Goal: Download file/media

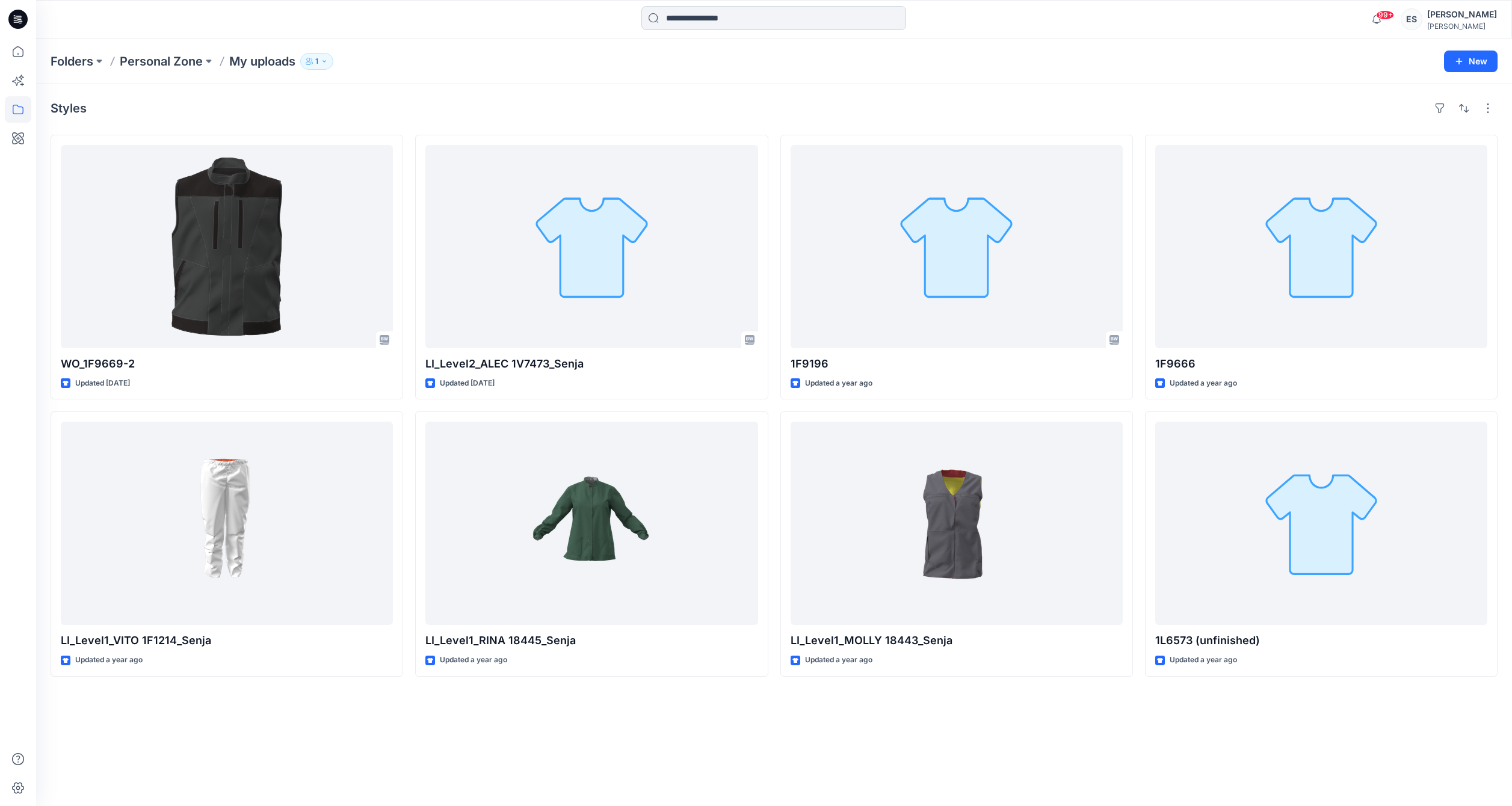
drag, startPoint x: 840, startPoint y: 18, endPoint x: 840, endPoint y: 28, distance: 10.0
click at [843, 18] on input at bounding box center [773, 18] width 265 height 24
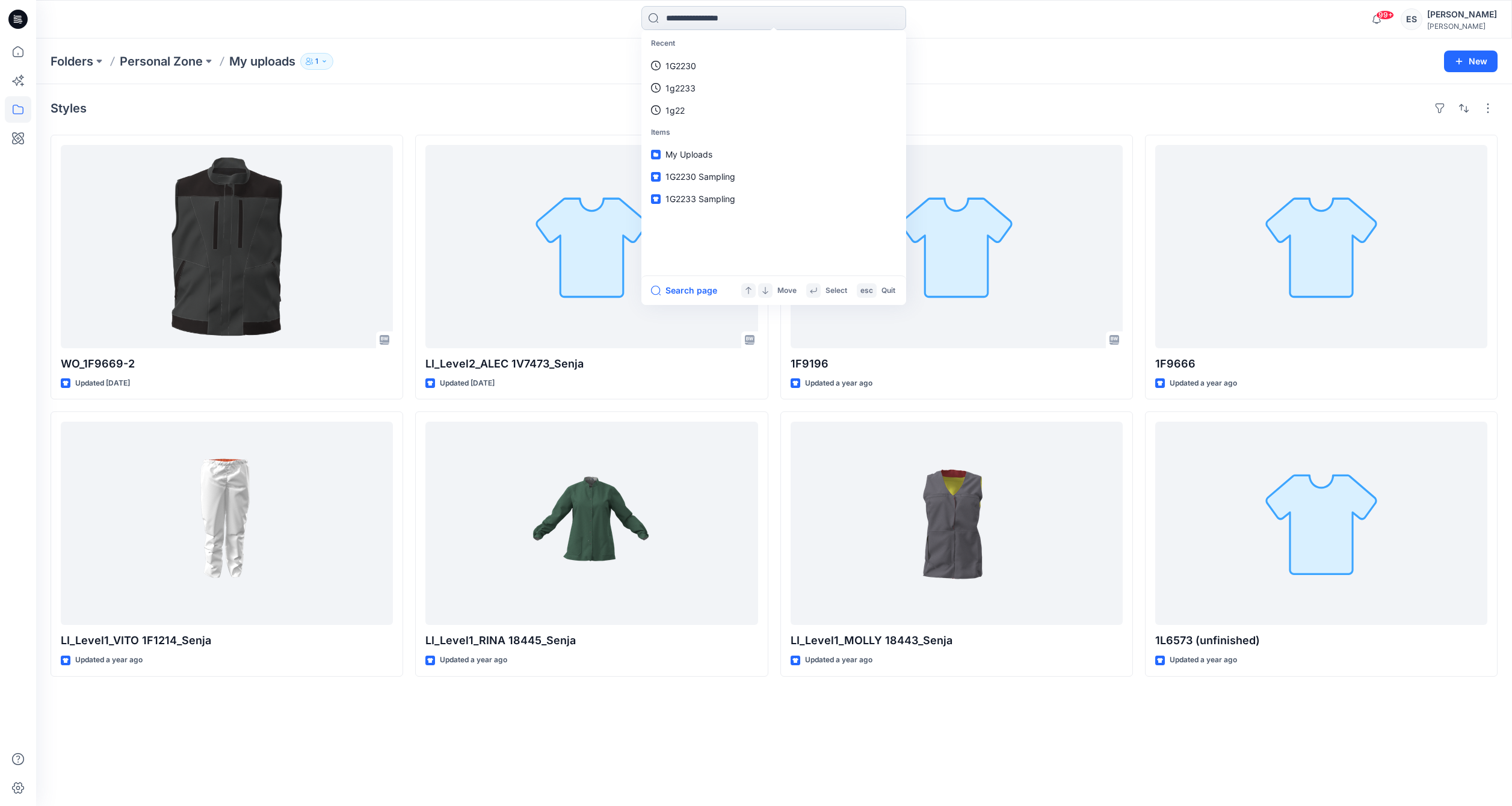
click at [644, 77] on link "1g2233" at bounding box center [773, 88] width 260 height 22
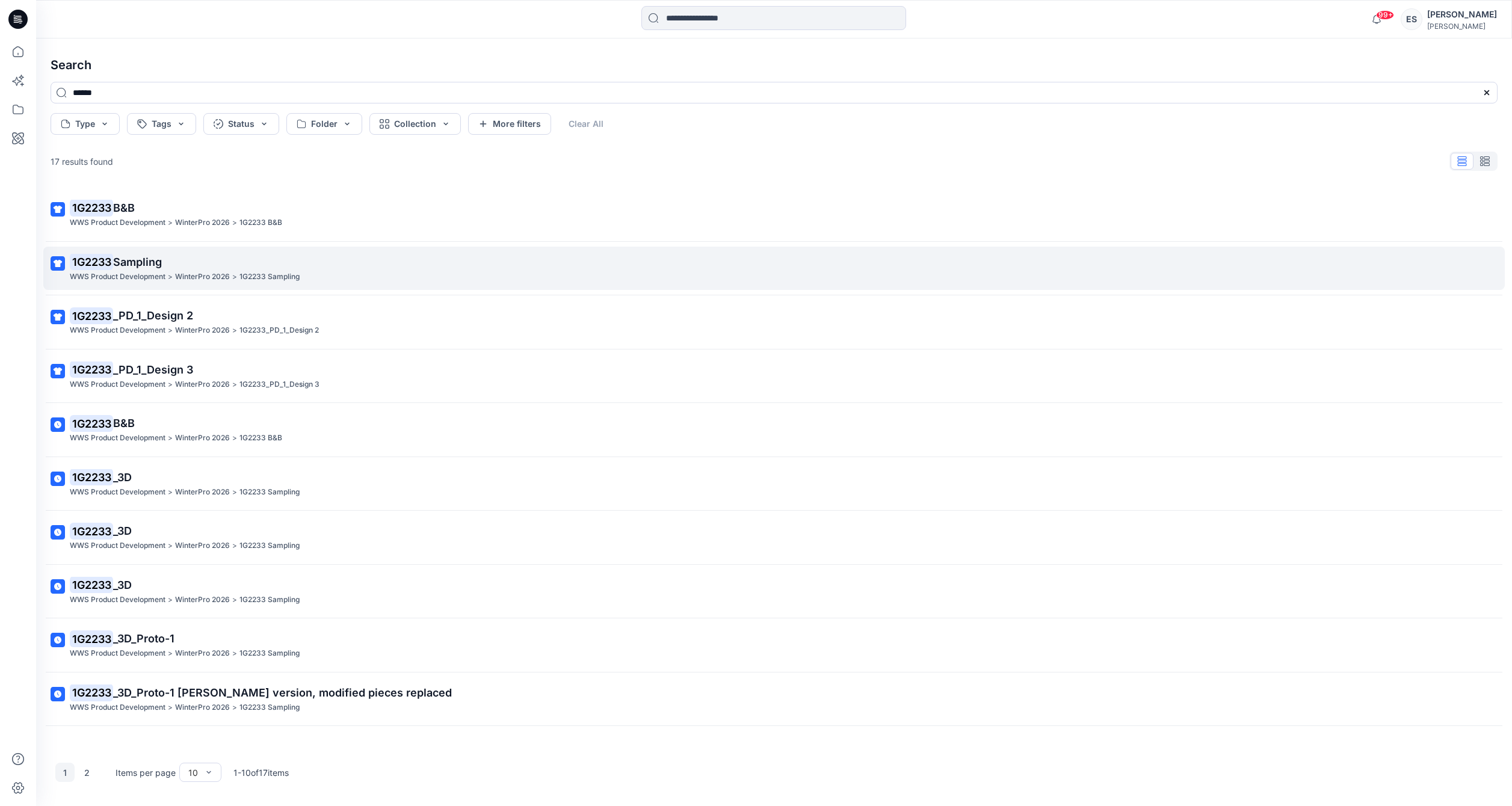
click at [221, 287] on link "1G2233 Sampling WWS Product Development > WinterPro 2026 > 1G2233 Sampling" at bounding box center [774, 269] width 1462 height 44
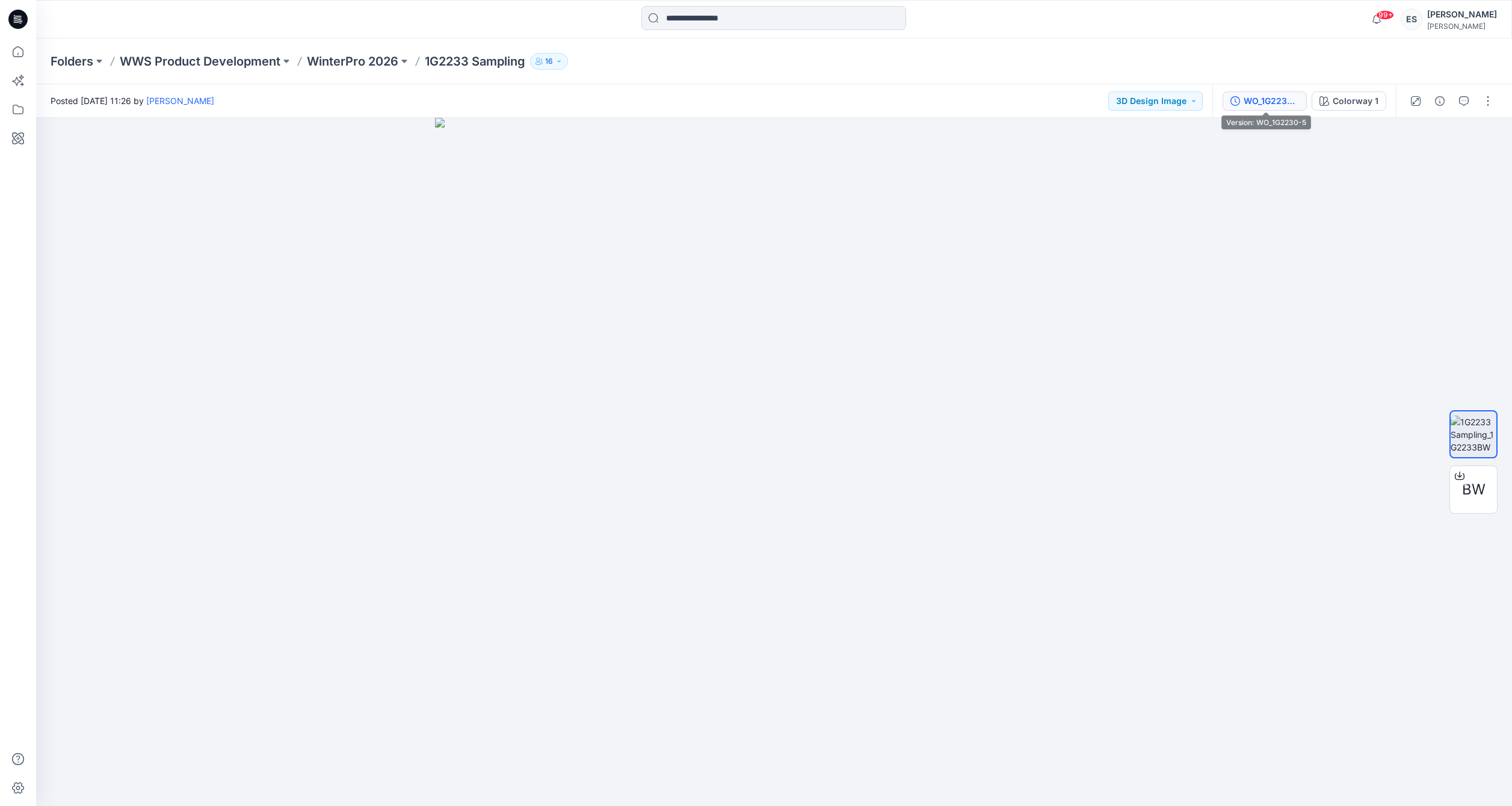
click at [1289, 103] on div "WO_1G2230-5" at bounding box center [1271, 101] width 55 height 13
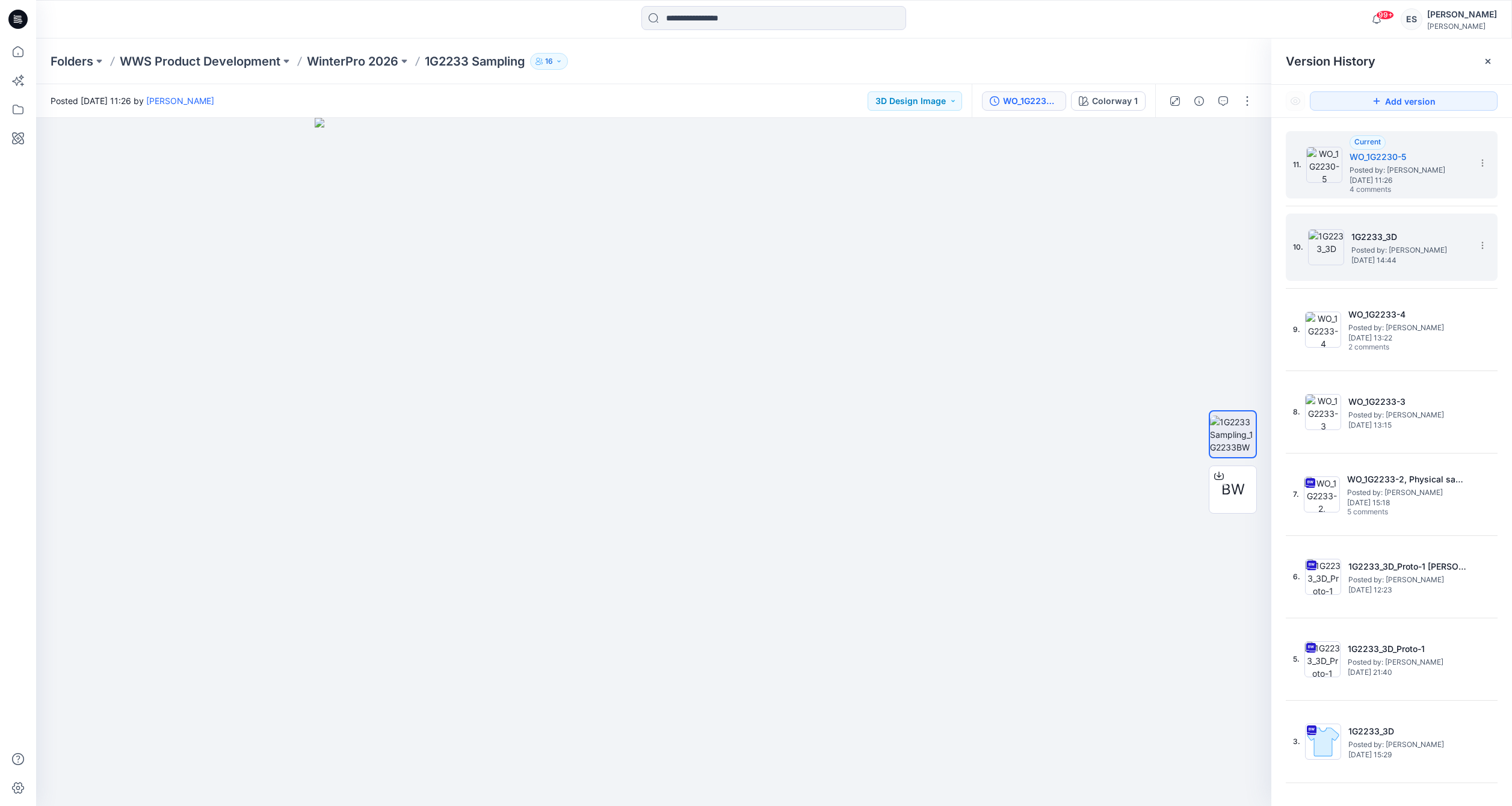
click at [1385, 268] on div "10. 1G2233_3D Posted by: Signe Korfa [DATE] 14:44" at bounding box center [1383, 247] width 181 height 57
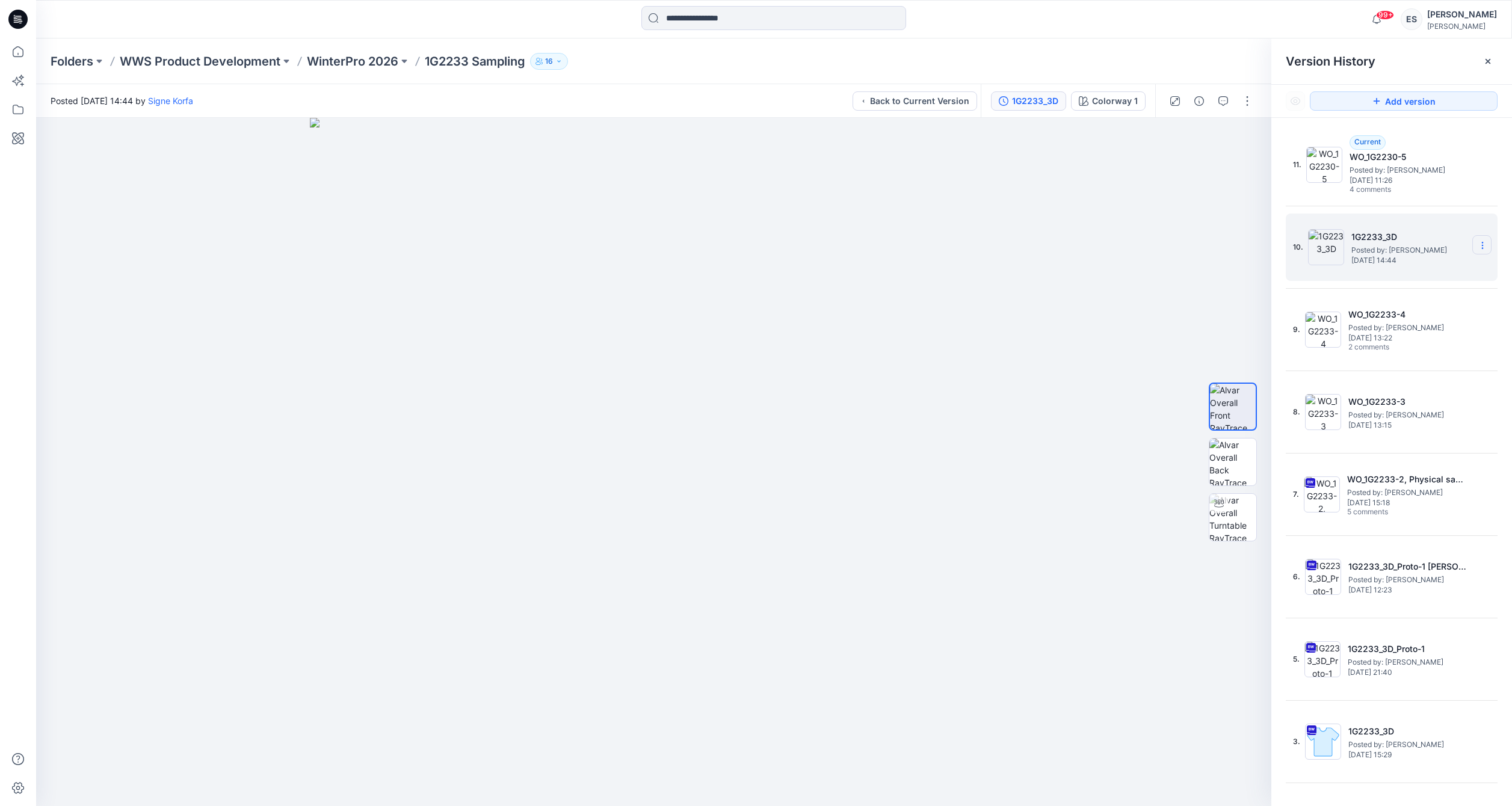
click at [1480, 247] on section at bounding box center [1482, 245] width 19 height 19
click at [1174, 309] on div at bounding box center [654, 462] width 1236 height 688
click at [1352, 170] on span "Posted by: [PERSON_NAME]" at bounding box center [1410, 170] width 120 height 12
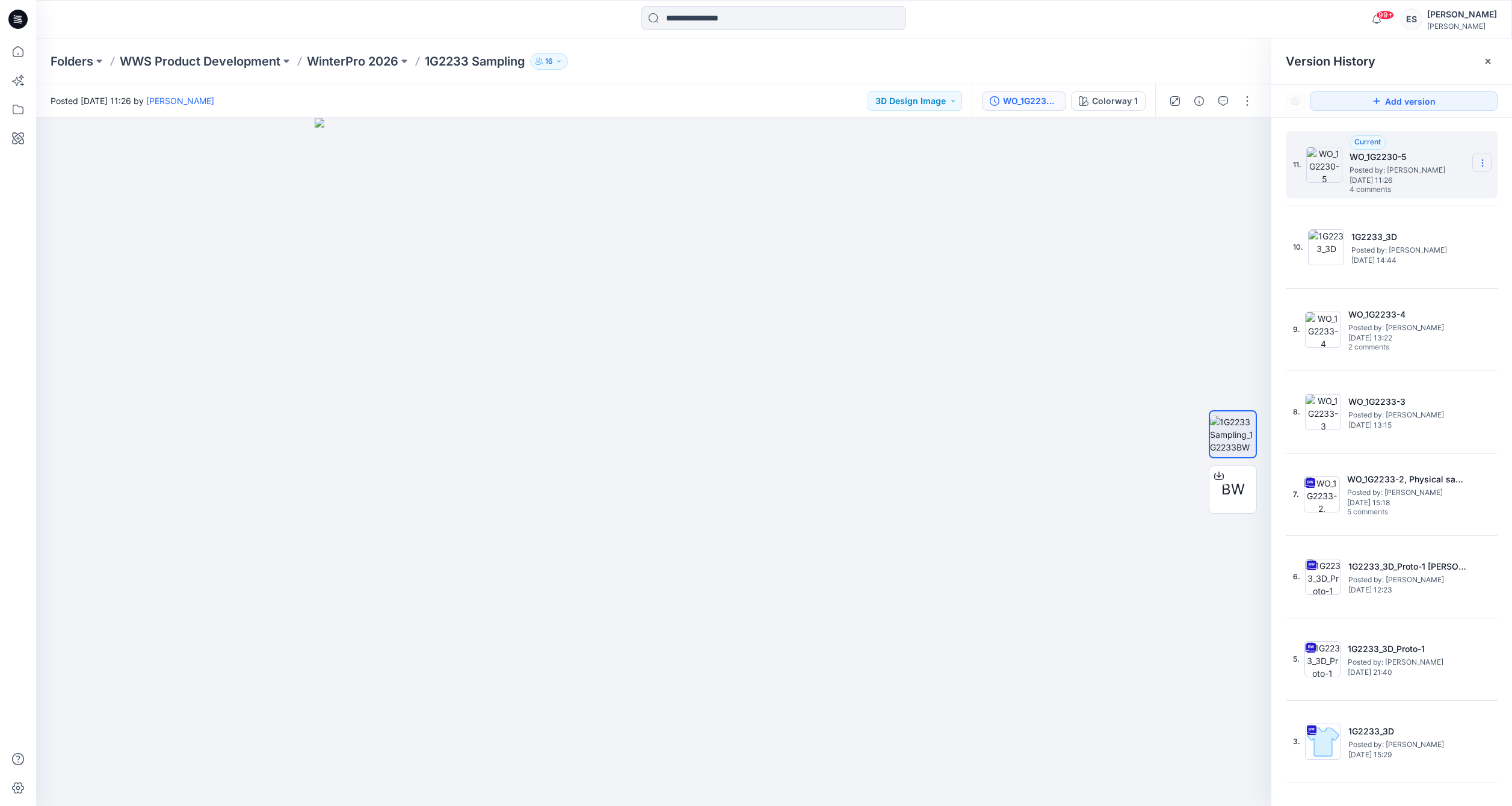
click at [1480, 162] on section at bounding box center [1482, 162] width 19 height 19
click at [1230, 488] on span "BW" at bounding box center [1233, 489] width 24 height 21
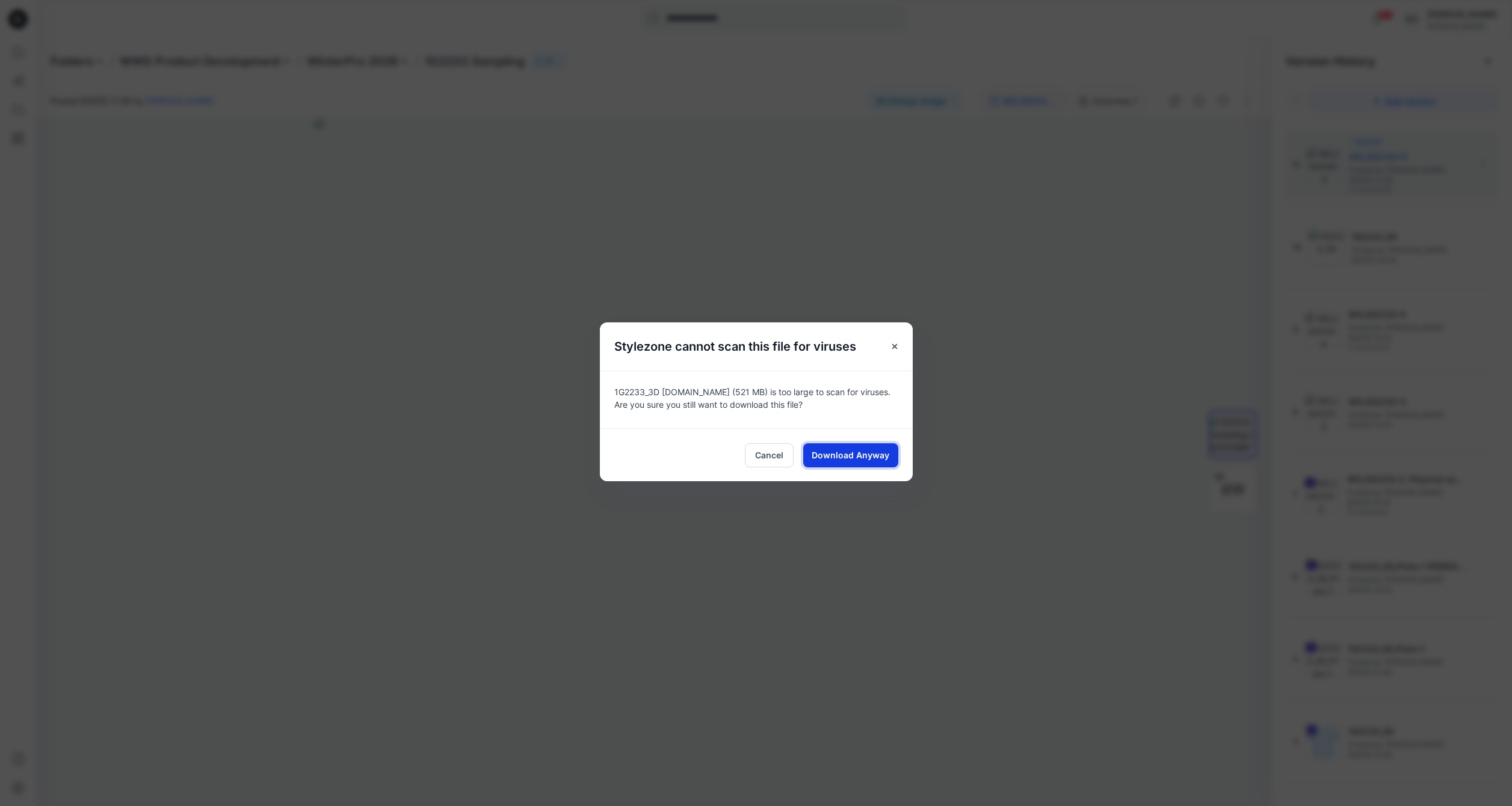
click at [866, 457] on span "Download Anyway" at bounding box center [850, 455] width 77 height 13
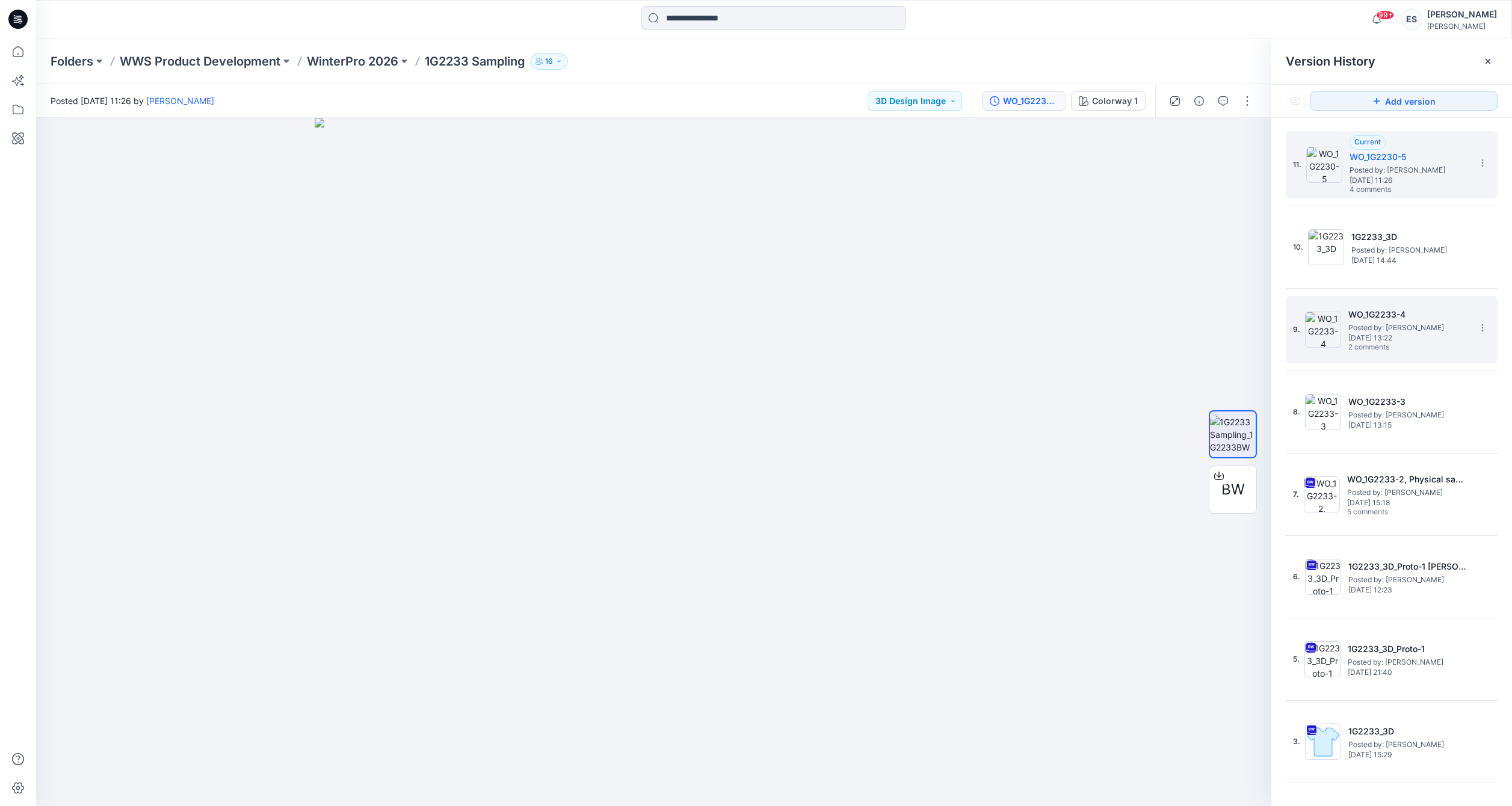
click at [1396, 309] on h5 "WO_1G2233-4" at bounding box center [1408, 315] width 120 height 15
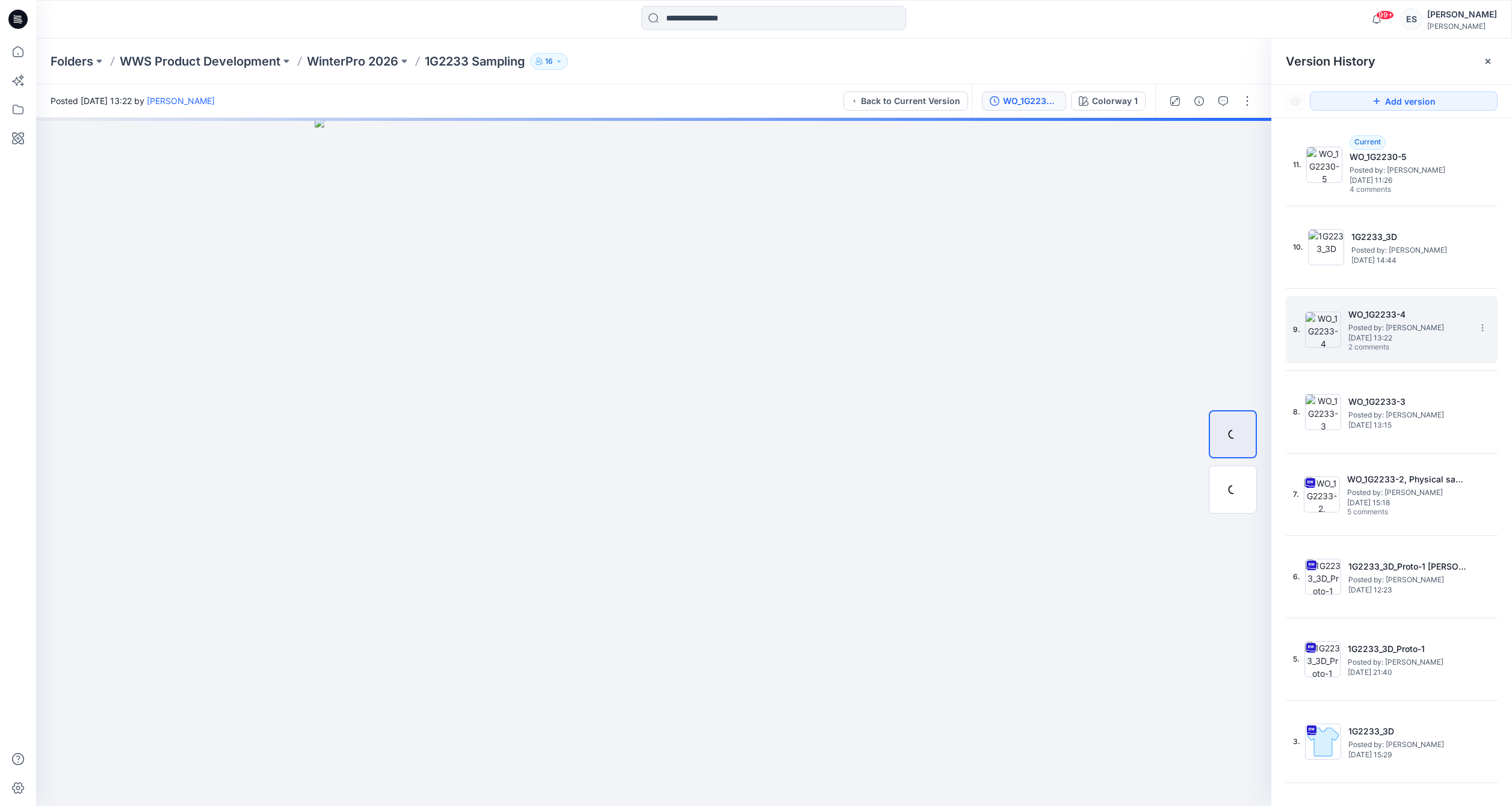
click at [1407, 312] on h5 "WO_1G2233-4" at bounding box center [1408, 315] width 120 height 15
click at [1401, 314] on h5 "WO_1G2233-4" at bounding box center [1408, 315] width 120 height 15
click at [1402, 314] on h5 "WO_1G2233-4" at bounding box center [1408, 315] width 120 height 15
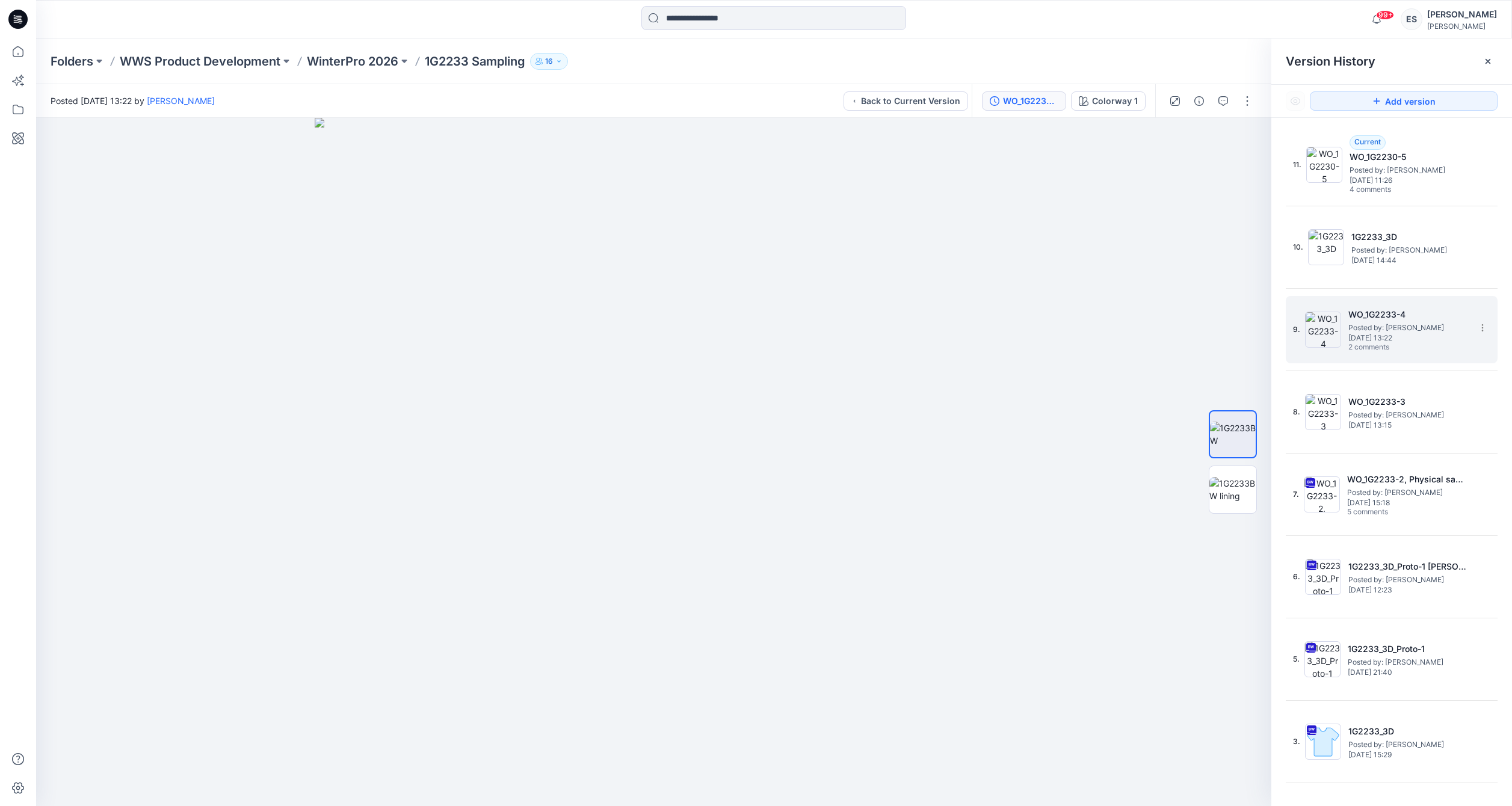
click at [1368, 314] on h5 "WO_1G2233-4" at bounding box center [1408, 315] width 120 height 15
copy h5 "WO_1G2233"
